Goal: Information Seeking & Learning: Learn about a topic

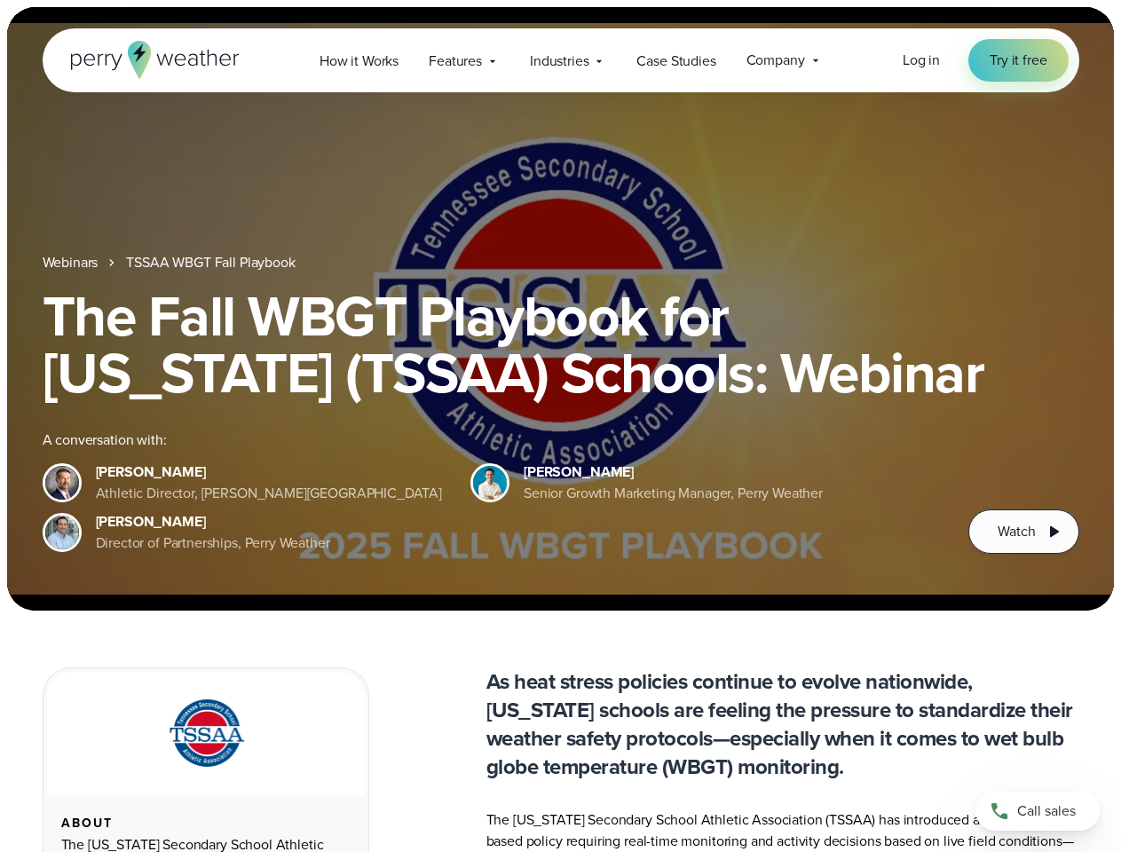
click at [560, 426] on div "The Fall WBGT Playbook for [US_STATE] (TSSAA) Schools: Webinar A conversation w…" at bounding box center [561, 421] width 1037 height 266
click at [560, 60] on span "Industries" at bounding box center [559, 61] width 59 height 21
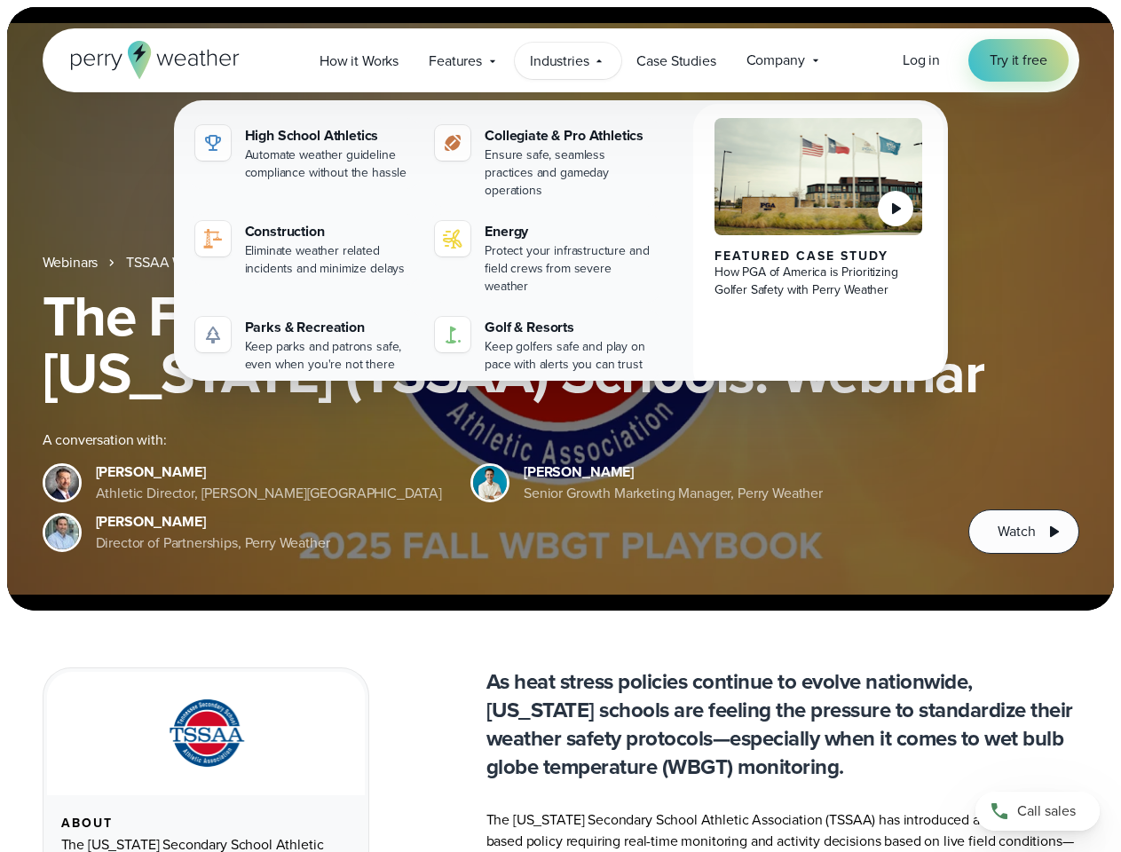
click at [560, 309] on h1 "The Fall WBGT Playbook for [US_STATE] (TSSAA) Schools: Webinar" at bounding box center [561, 345] width 1037 height 114
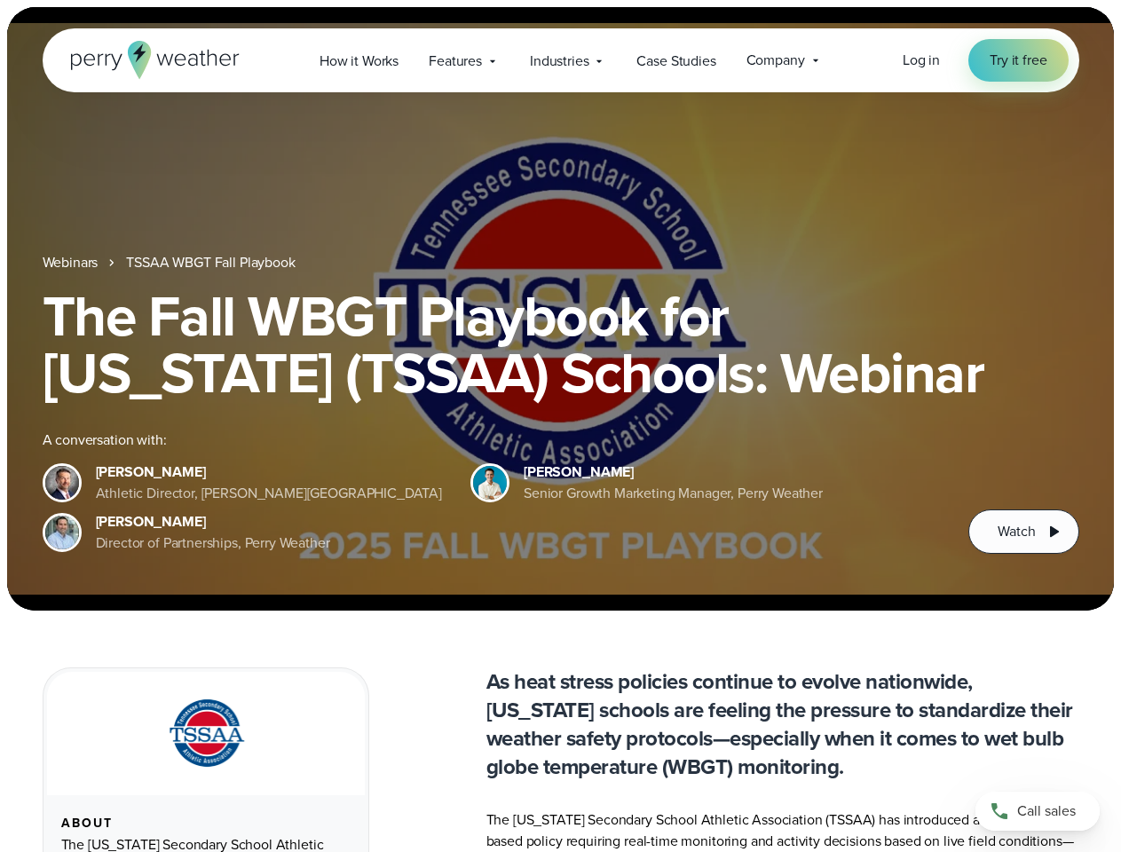
click at [212, 263] on link "TSSAA WBGT Fall Playbook" at bounding box center [210, 262] width 169 height 21
click at [1023, 532] on span "Watch" at bounding box center [1016, 531] width 37 height 21
